Goal: Entertainment & Leisure: Browse casually

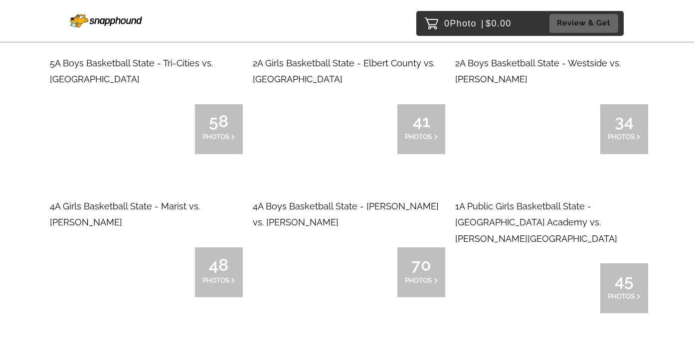
scroll to position [16395, 0]
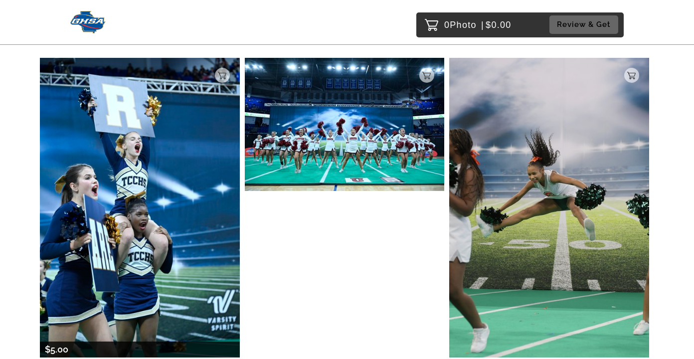
scroll to position [3935, 0]
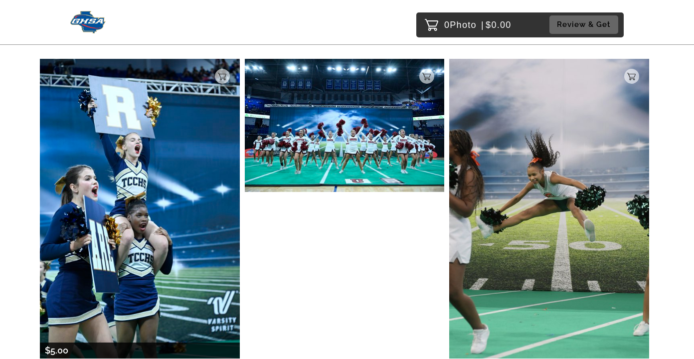
click at [166, 181] on img at bounding box center [140, 209] width 200 height 300
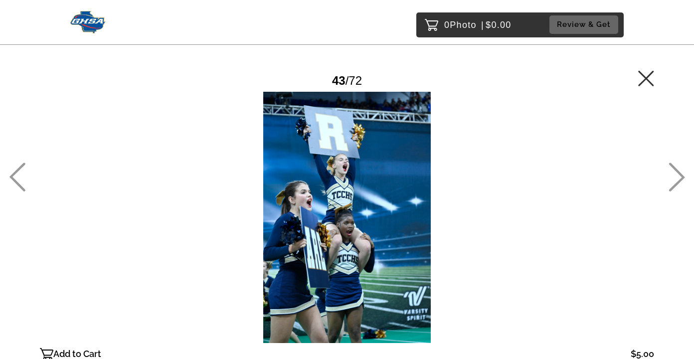
click at [334, 151] on div at bounding box center [347, 217] width 614 height 251
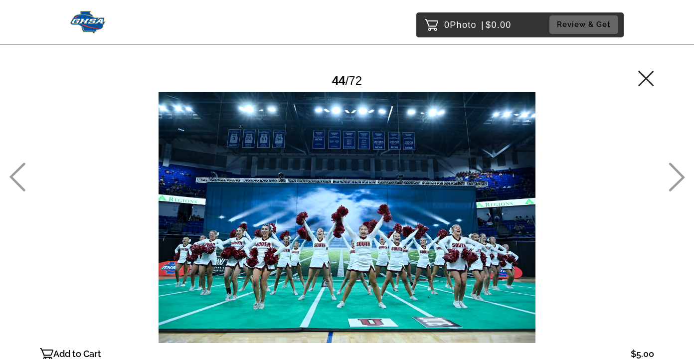
click at [20, 177] on icon at bounding box center [17, 176] width 16 height 29
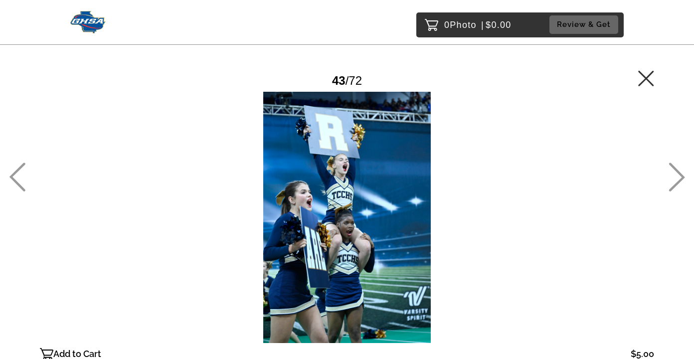
click at [23, 176] on icon at bounding box center [17, 176] width 16 height 29
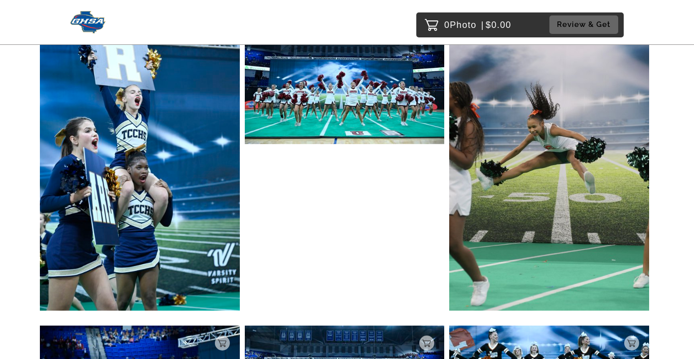
scroll to position [3984, 0]
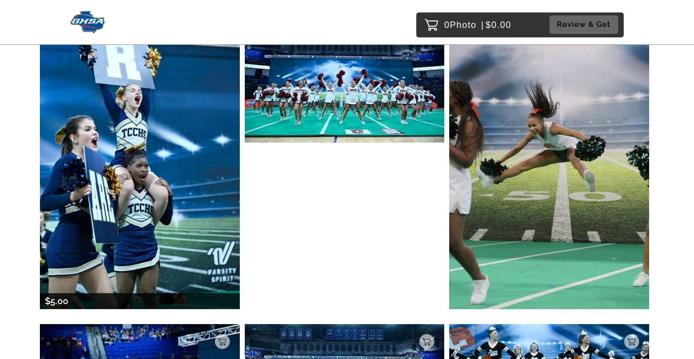
click at [172, 134] on img at bounding box center [140, 159] width 200 height 300
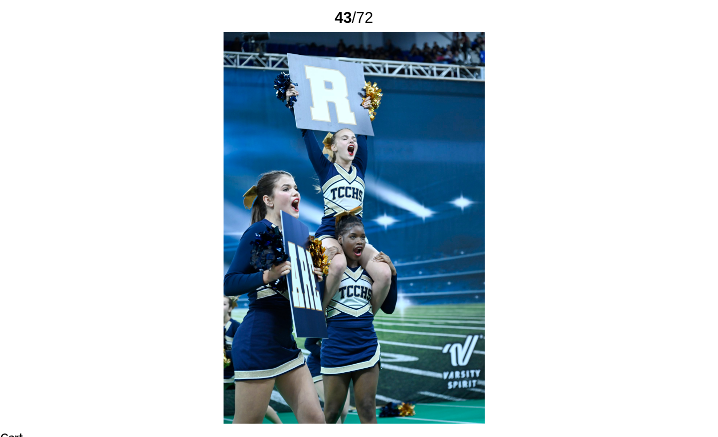
click at [83, 208] on div at bounding box center [359, 245] width 638 height 306
